Goal: Check status: Check status

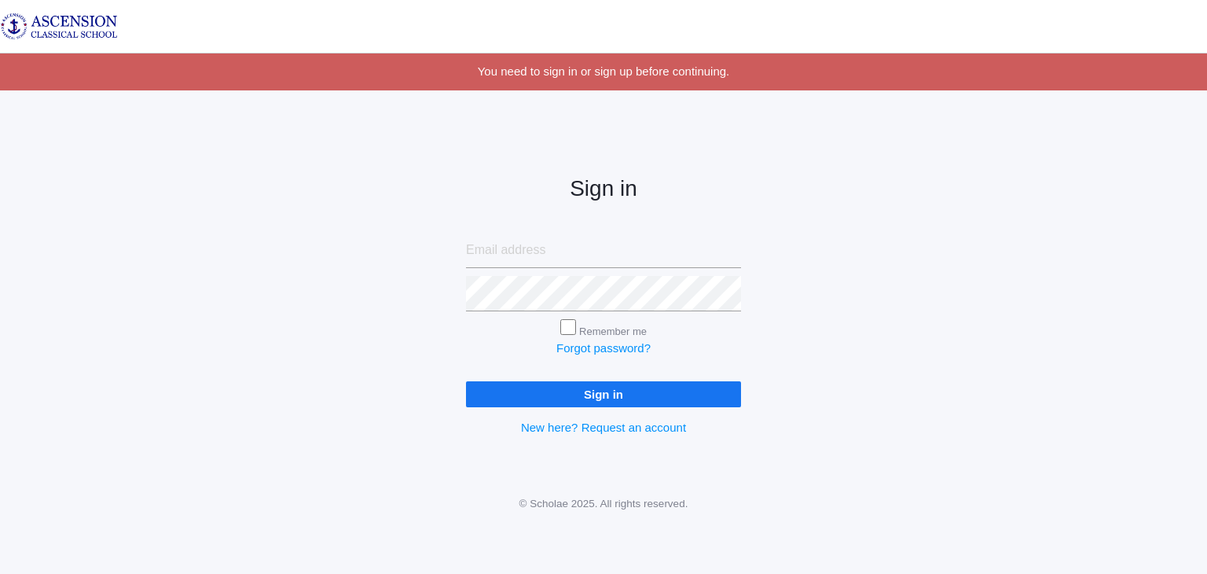
type input "[EMAIL_ADDRESS][DOMAIN_NAME]"
click at [622, 391] on input "Sign in" at bounding box center [603, 394] width 275 height 26
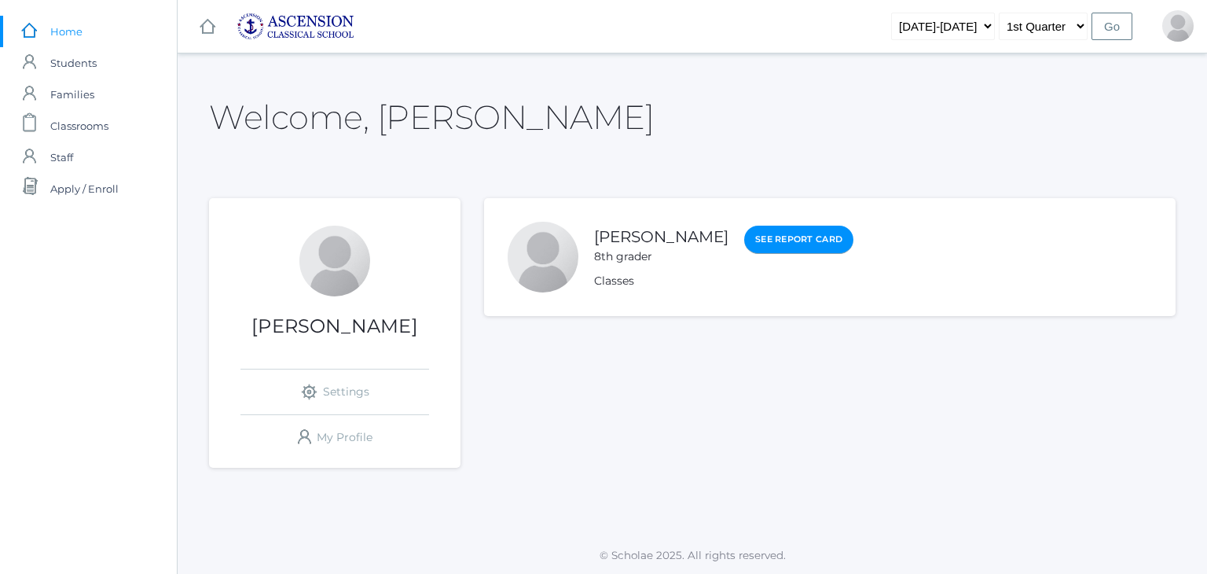
click at [747, 241] on link "See Report Card" at bounding box center [798, 240] width 109 height 28
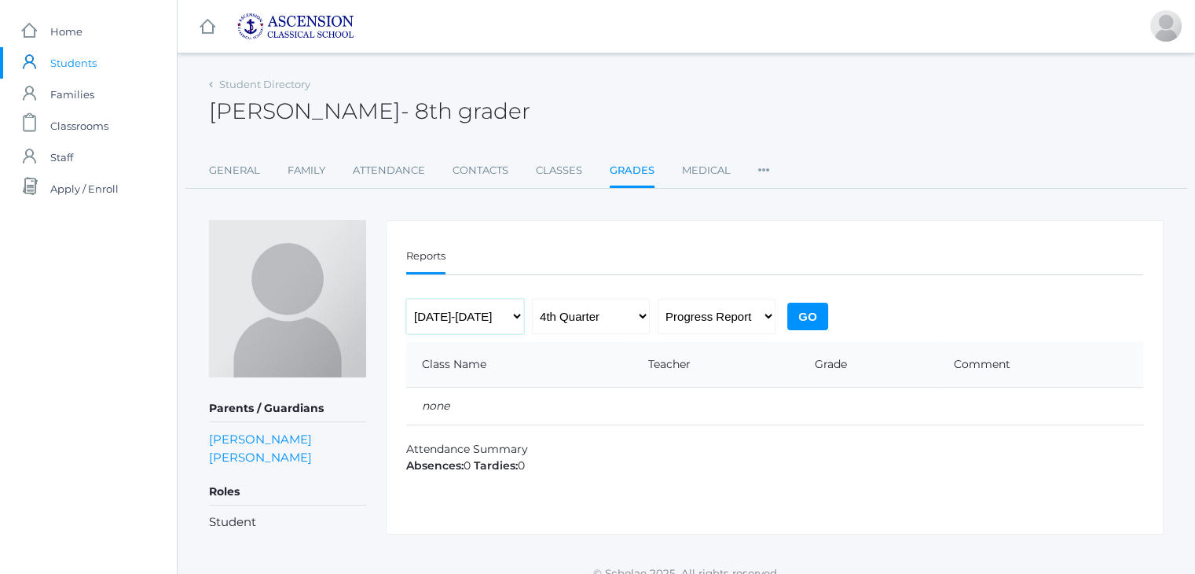
click at [508, 313] on select "[DATE]-[DATE] [DATE]-[DATE] [DATE]-[DATE] [DATE]-[DATE]" at bounding box center [465, 316] width 118 height 35
select select "[DATE]-[DATE]"
click at [406, 299] on select "[DATE]-[DATE] [DATE]-[DATE] [DATE]-[DATE] [DATE]-[DATE]" at bounding box center [465, 316] width 118 height 35
click at [732, 309] on select "Progress Report Report Card" at bounding box center [717, 316] width 118 height 35
select select "report"
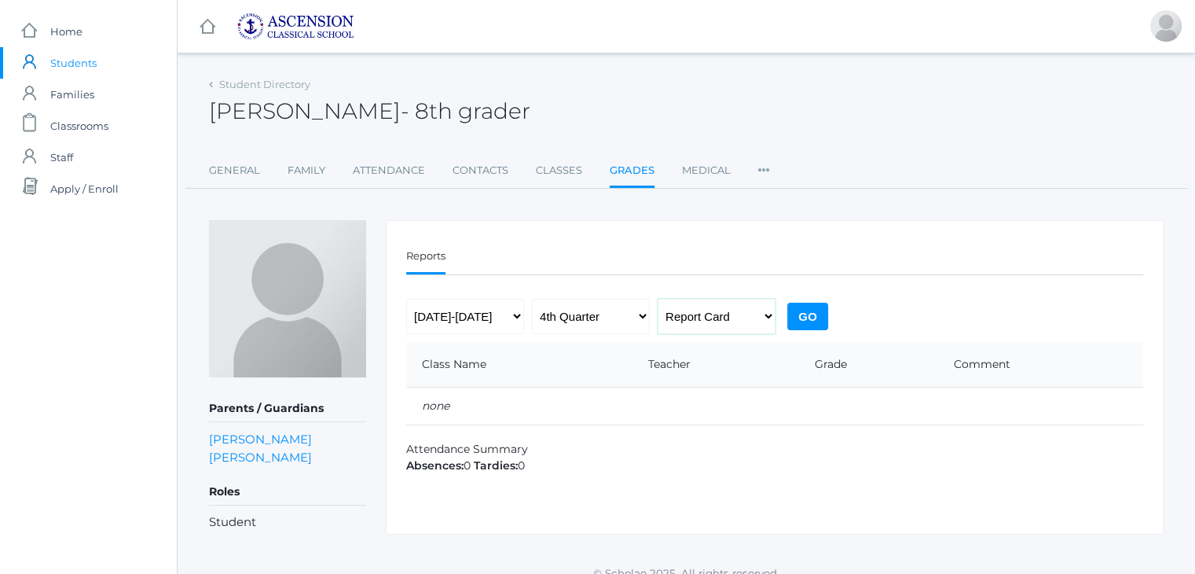
click at [658, 299] on select "Progress Report Report Card" at bounding box center [717, 316] width 118 height 35
click at [588, 310] on select "1st Quarter 2nd Quarter 3rd Quarter 4th Quarter" at bounding box center [591, 316] width 118 height 35
select select "3"
click at [532, 299] on select "1st Quarter 2nd Quarter 3rd Quarter 4th Quarter" at bounding box center [591, 316] width 118 height 35
click at [799, 317] on input "Go" at bounding box center [807, 317] width 41 height 28
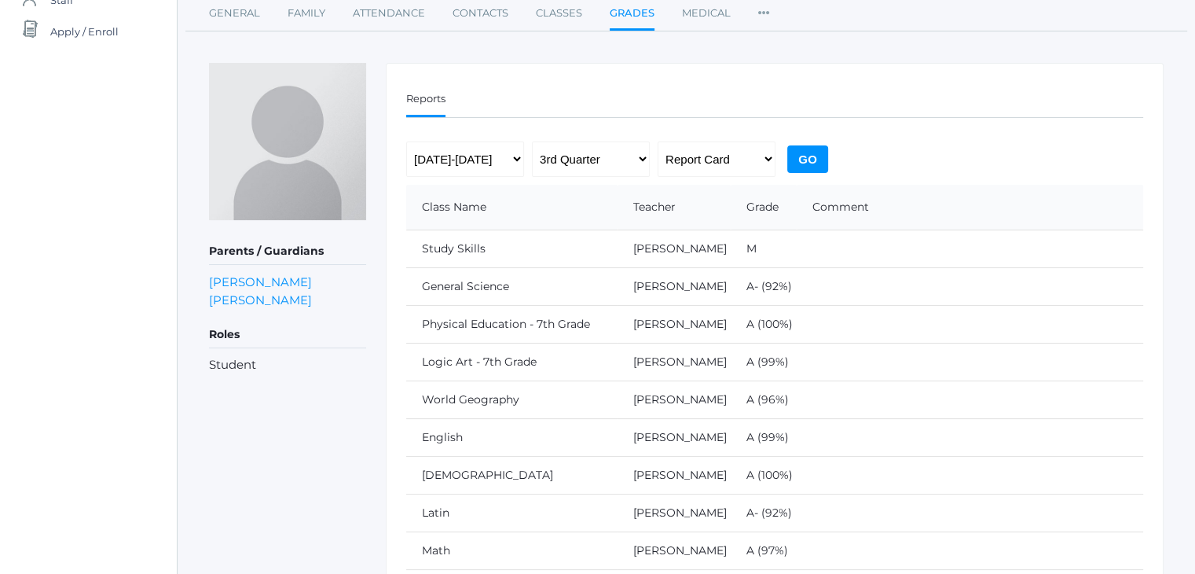
scroll to position [101, 0]
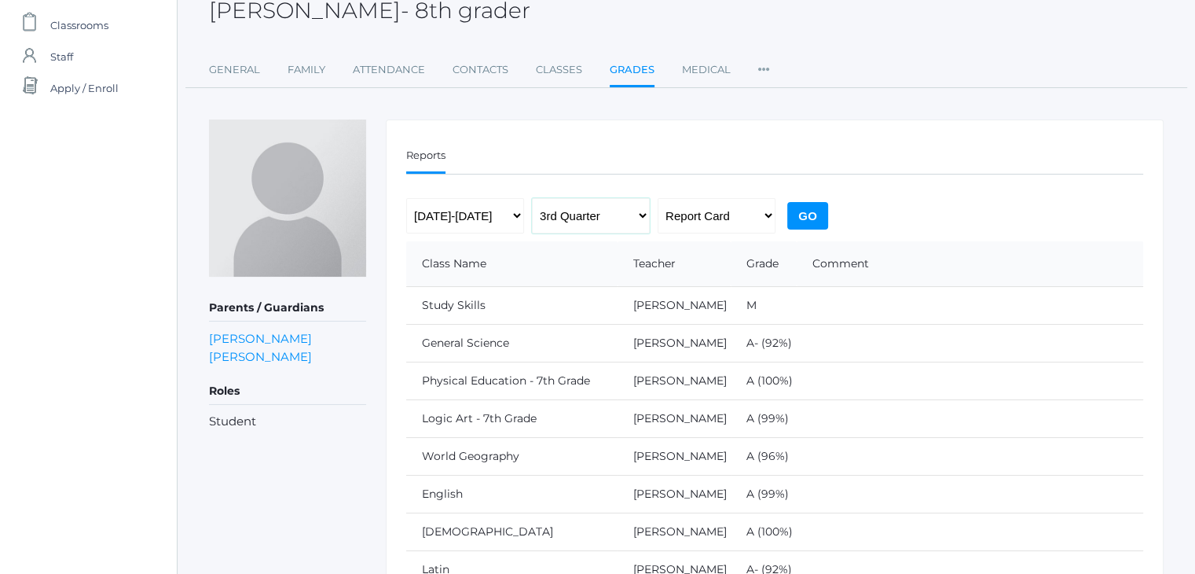
click at [599, 211] on select "1st Quarter 2nd Quarter 3rd Quarter 4th Quarter" at bounding box center [591, 215] width 118 height 35
select select "4"
click at [532, 198] on select "1st Quarter 2nd Quarter 3rd Quarter 4th Quarter" at bounding box center [591, 215] width 118 height 35
click at [806, 210] on input "Go" at bounding box center [807, 216] width 41 height 28
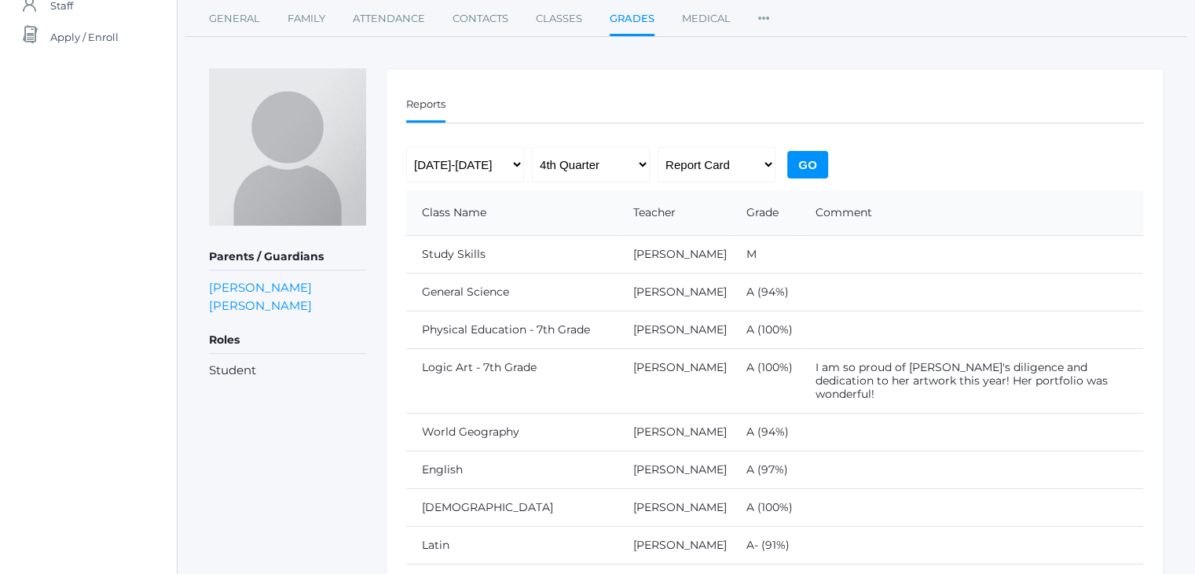
scroll to position [152, 0]
click at [604, 162] on select "1st Quarter 2nd Quarter 3rd Quarter 4th Quarter" at bounding box center [591, 163] width 118 height 35
select select "3"
click at [532, 146] on select "1st Quarter 2nd Quarter 3rd Quarter 4th Quarter" at bounding box center [591, 163] width 118 height 35
click at [799, 165] on input "Go" at bounding box center [807, 164] width 41 height 28
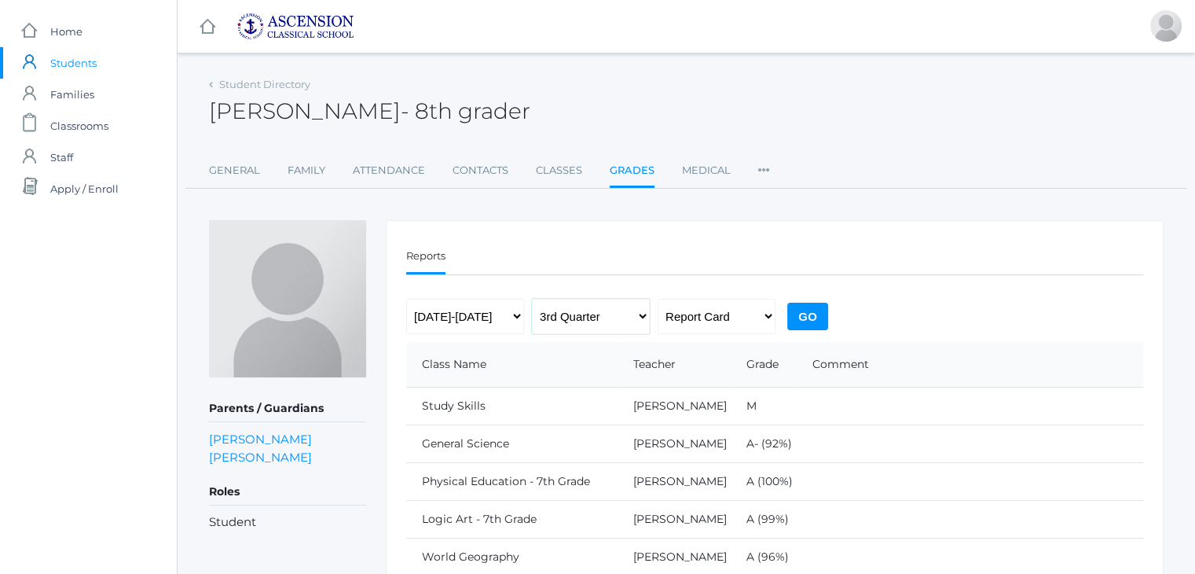
click at [626, 311] on select "1st Quarter 2nd Quarter 3rd Quarter 4th Quarter" at bounding box center [591, 316] width 118 height 35
select select "4"
click at [532, 299] on select "1st Quarter 2nd Quarter 3rd Quarter 4th Quarter" at bounding box center [591, 316] width 118 height 35
click at [803, 321] on input "Go" at bounding box center [807, 317] width 41 height 28
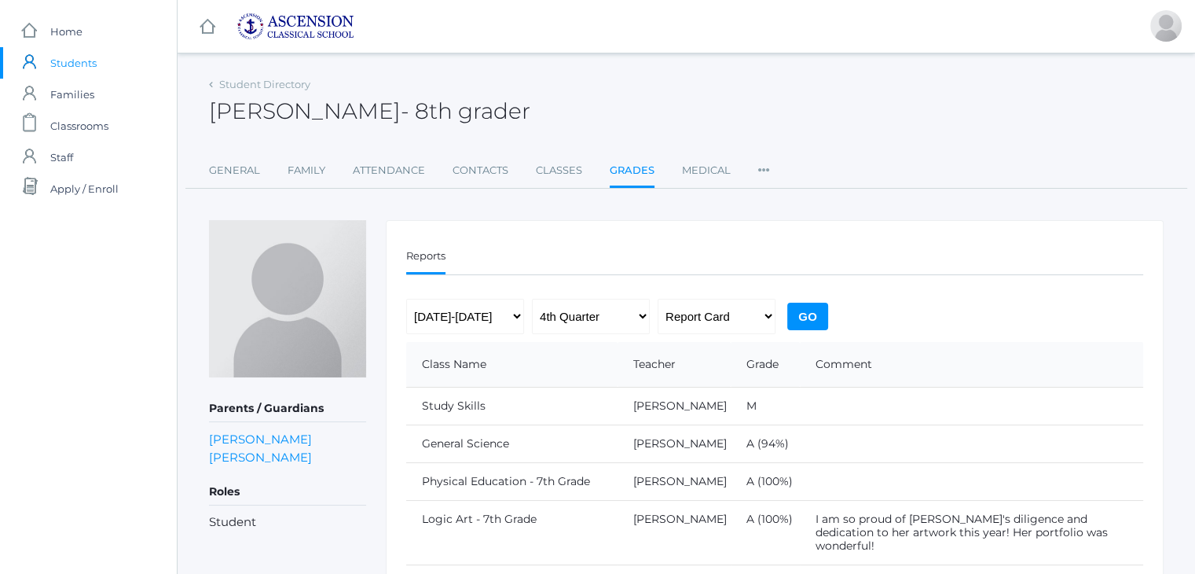
click at [806, 319] on input "Go" at bounding box center [807, 317] width 41 height 28
click at [491, 312] on select "[DATE]-[DATE] [DATE]-[DATE] [DATE]-[DATE] [DATE]-[DATE]" at bounding box center [465, 316] width 118 height 35
select select "[DATE]-[DATE]"
click at [406, 299] on select "[DATE]-[DATE] [DATE]-[DATE] [DATE]-[DATE] [DATE]-[DATE]" at bounding box center [465, 316] width 118 height 35
click at [802, 314] on input "Go" at bounding box center [807, 317] width 41 height 28
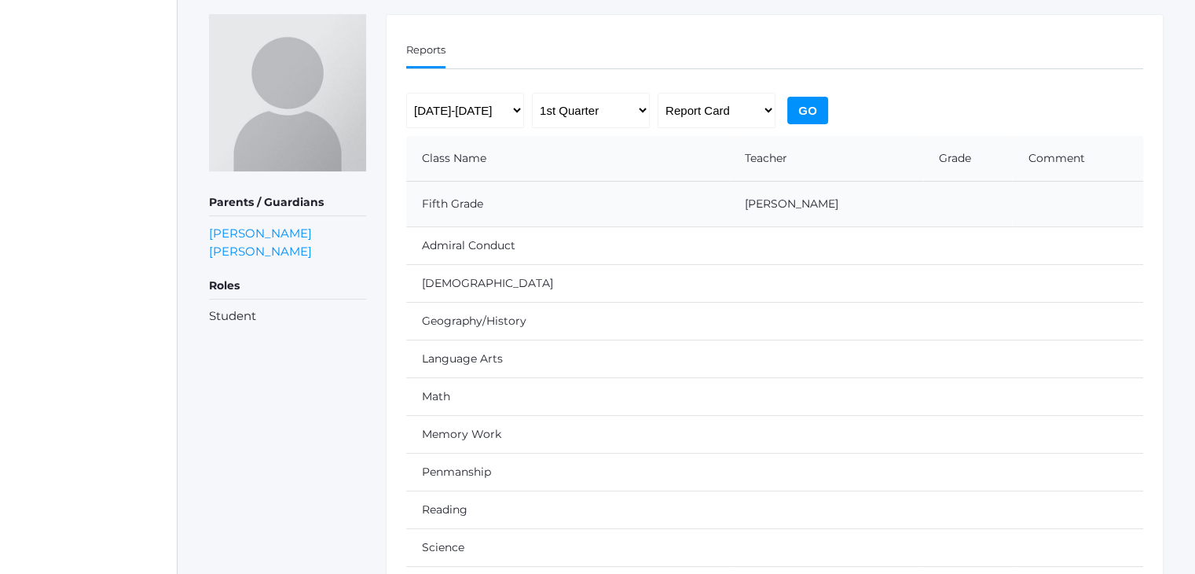
scroll to position [236, 0]
